Goal: Information Seeking & Learning: Learn about a topic

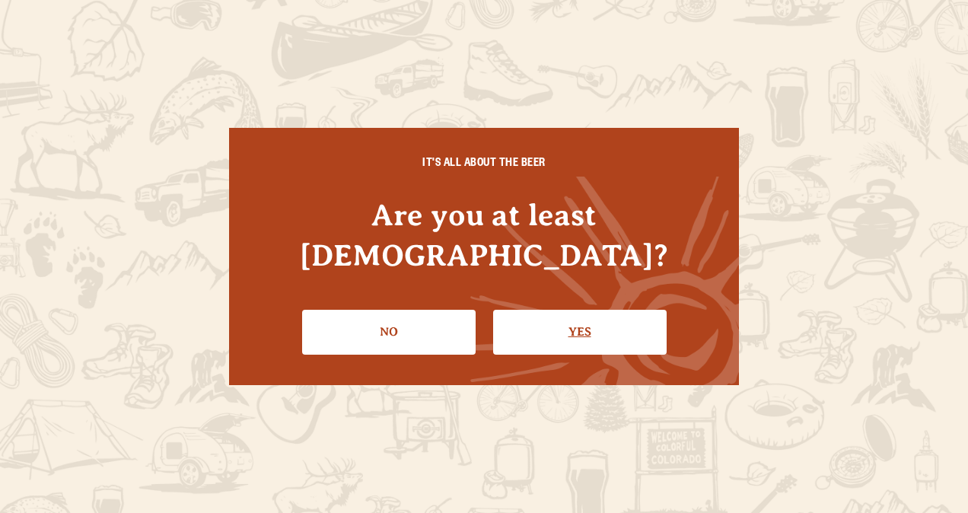
click at [606, 315] on link "Yes" at bounding box center [580, 332] width 174 height 44
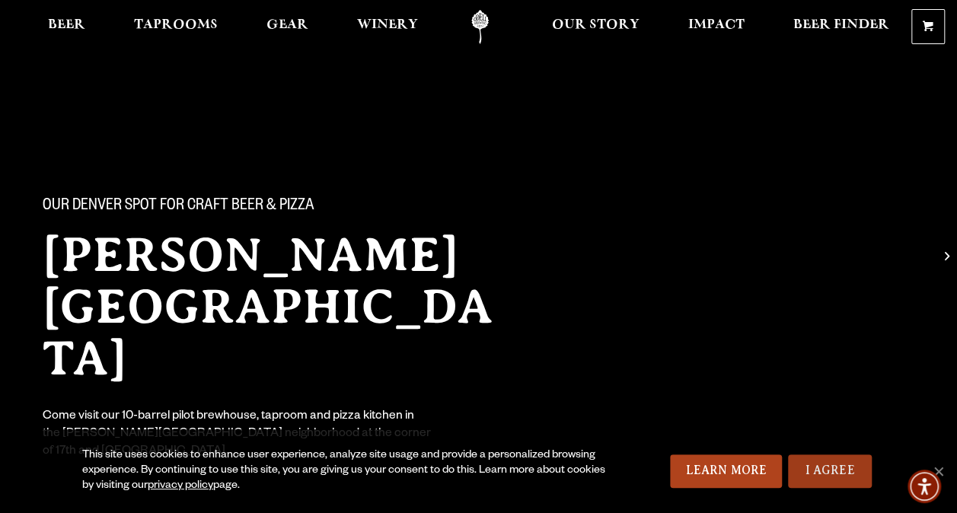
click at [811, 480] on link "I Agree" at bounding box center [830, 470] width 84 height 33
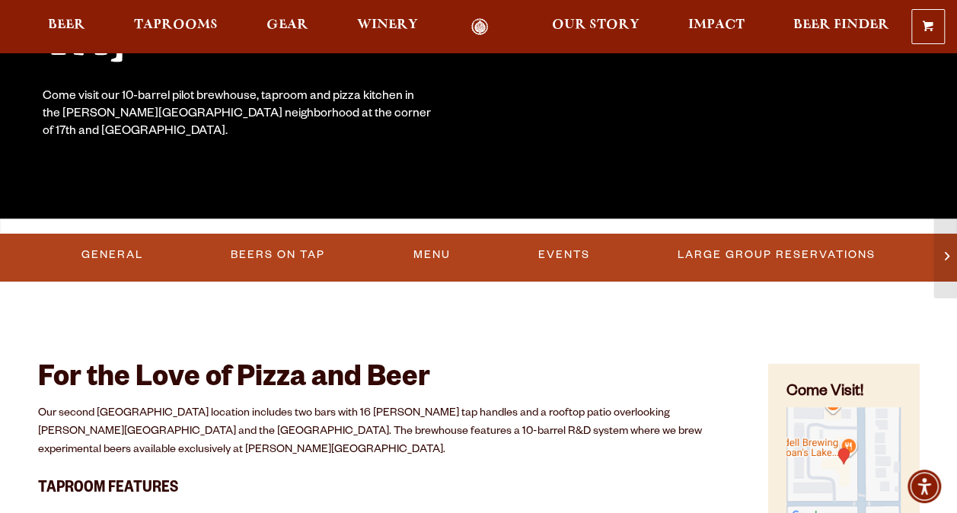
scroll to position [359, 0]
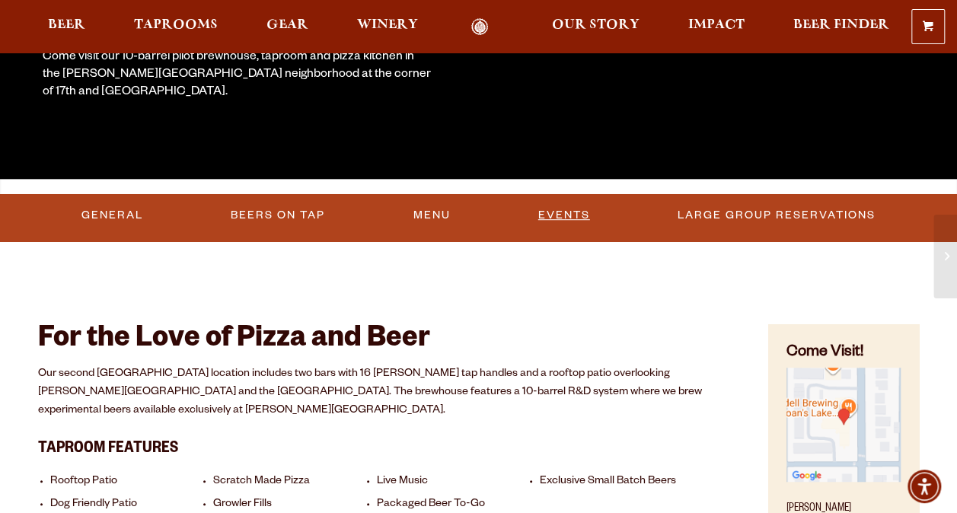
click at [555, 213] on link "Events" at bounding box center [564, 215] width 64 height 35
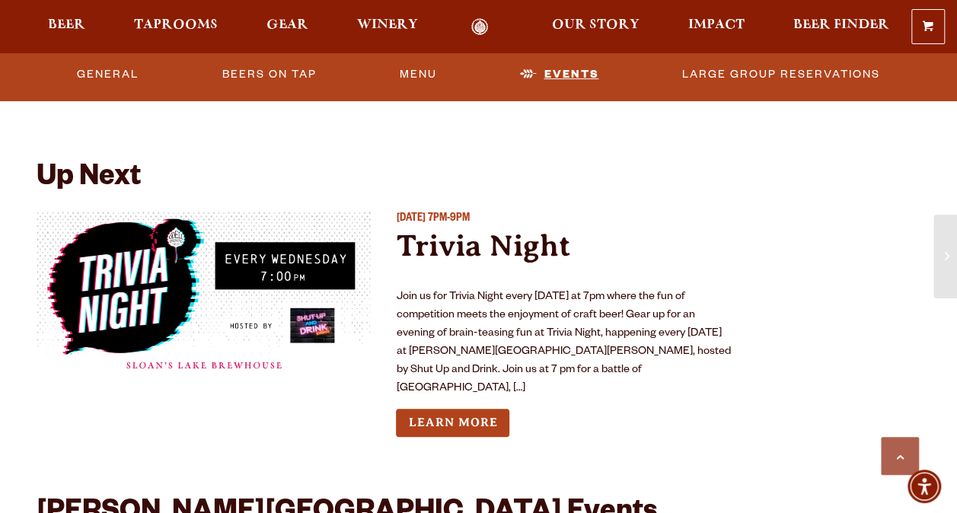
scroll to position [3082, 0]
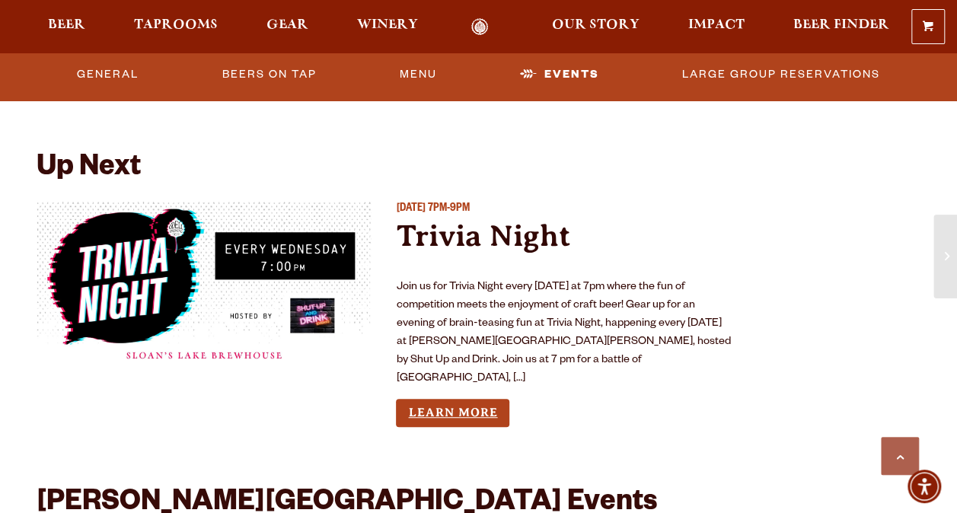
click at [444, 399] on link "Learn More" at bounding box center [452, 413] width 113 height 28
